Goal: Information Seeking & Learning: Learn about a topic

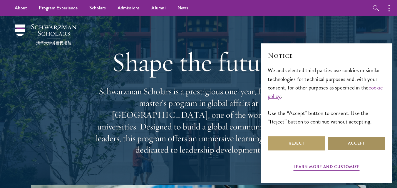
click at [351, 148] on button "Accept" at bounding box center [356, 144] width 58 height 14
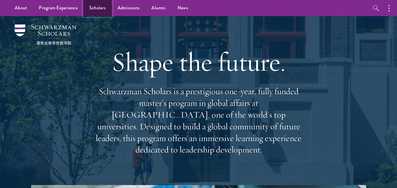
click at [99, 8] on link "Scholars" at bounding box center [97, 8] width 28 height 16
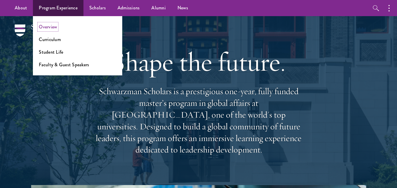
click at [48, 28] on link "Overview" at bounding box center [48, 26] width 18 height 7
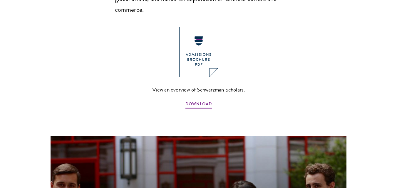
scroll to position [440, 0]
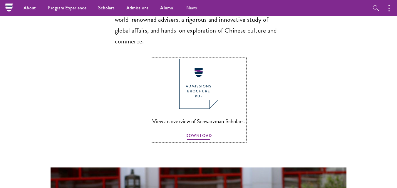
click at [196, 132] on span "DOWNLOAD" at bounding box center [198, 136] width 26 height 9
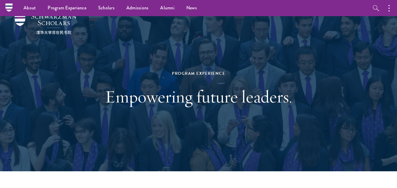
scroll to position [0, 0]
